Goal: Task Accomplishment & Management: Manage account settings

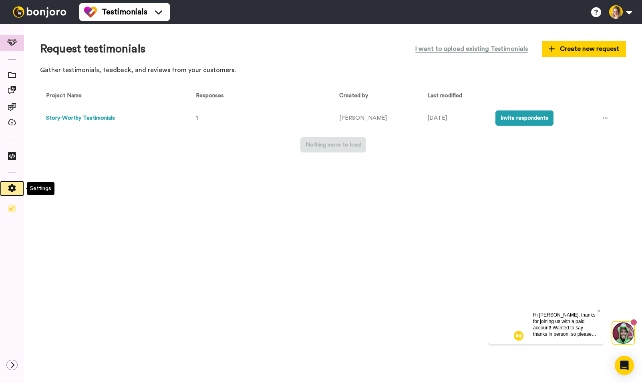
click at [14, 190] on icon at bounding box center [12, 188] width 8 height 8
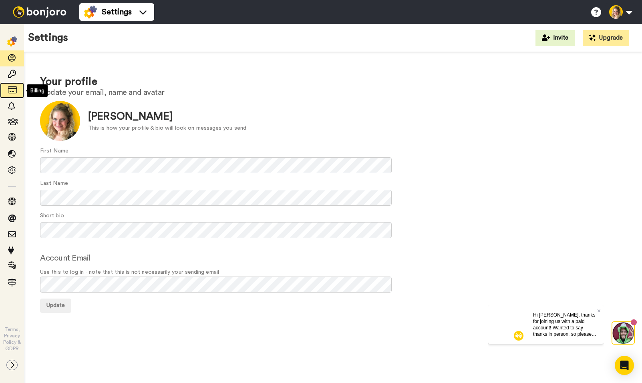
click at [14, 92] on icon at bounding box center [12, 90] width 8 height 8
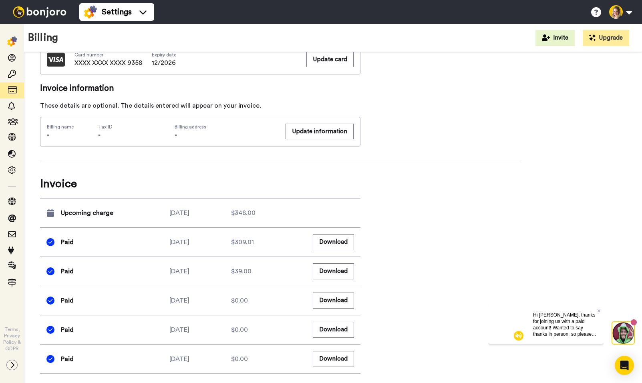
scroll to position [389, 0]
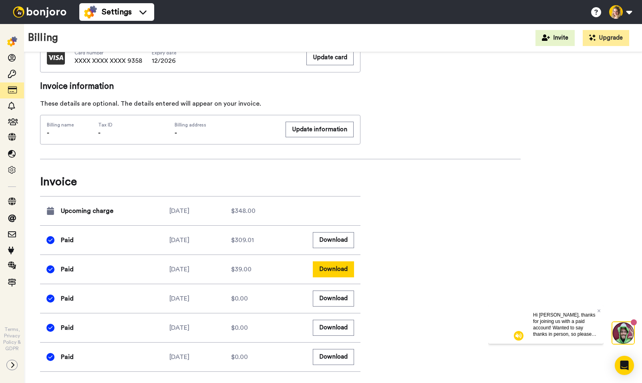
click at [339, 270] on button "Download" at bounding box center [333, 270] width 41 height 16
